Goal: Find specific page/section: Find specific page/section

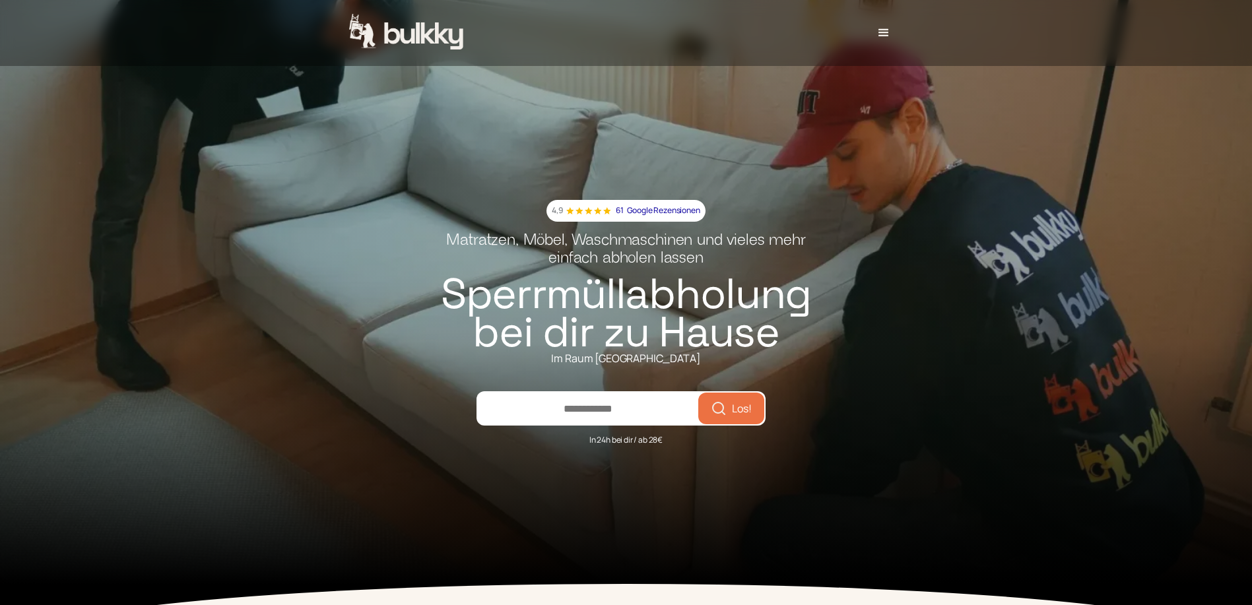
click at [603, 414] on input "number" at bounding box center [588, 409] width 220 height 32
type input "*****"
click at [723, 417] on icon "submit" at bounding box center [719, 409] width 16 height 16
